Goal: Find specific page/section: Find specific page/section

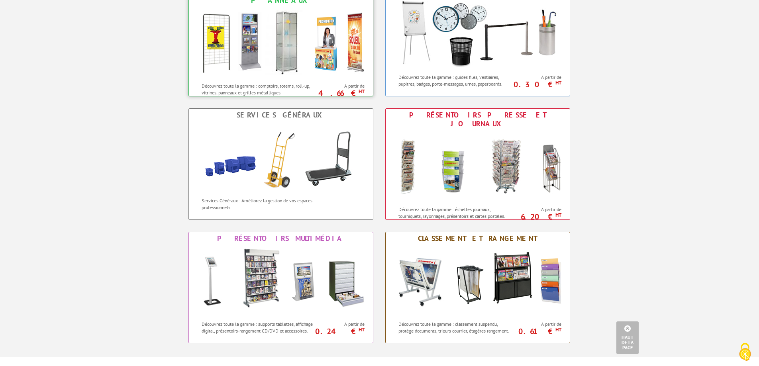
scroll to position [319, 0]
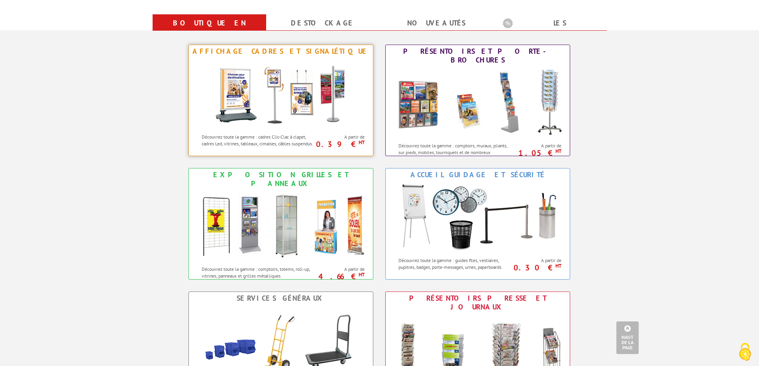
click at [283, 54] on div "Affichage Cadres et Signalétique" at bounding box center [281, 51] width 180 height 9
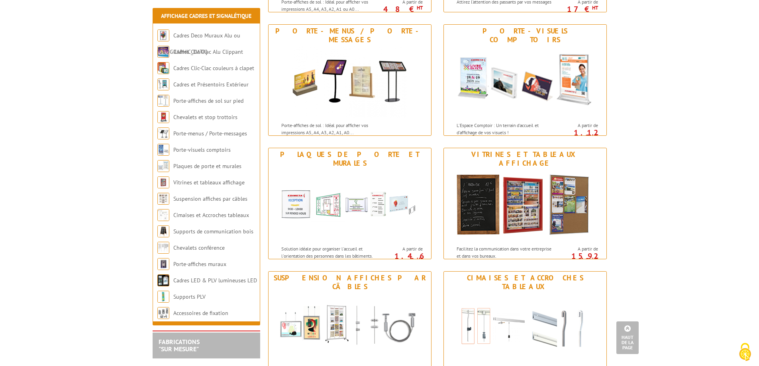
scroll to position [478, 0]
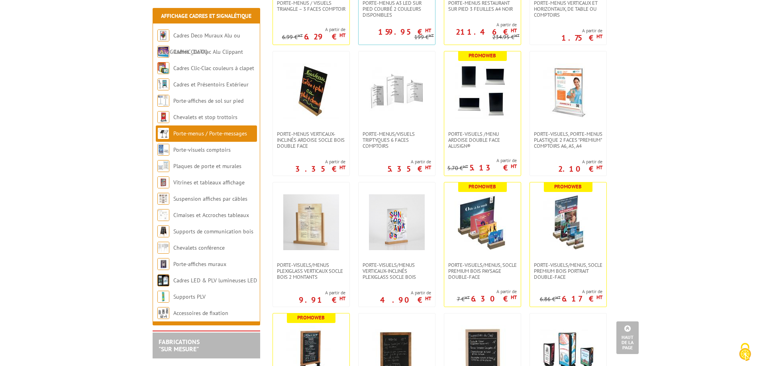
scroll to position [1076, 0]
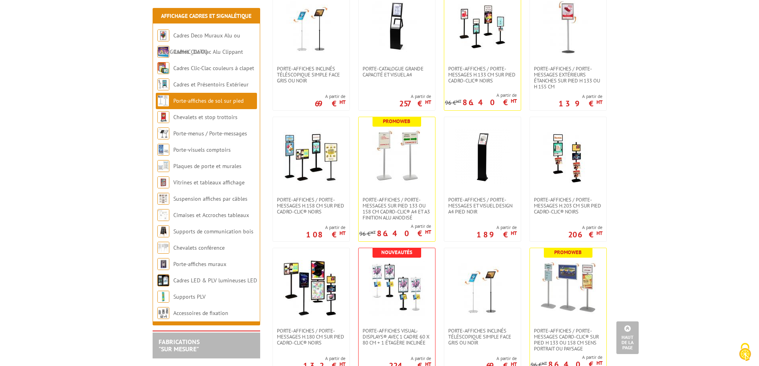
scroll to position [518, 0]
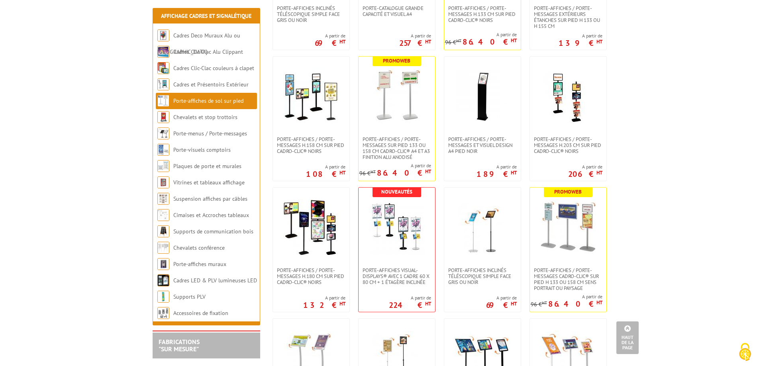
drag, startPoint x: 662, startPoint y: 242, endPoint x: 661, endPoint y: 276, distance: 34.7
